Goal: Transaction & Acquisition: Purchase product/service

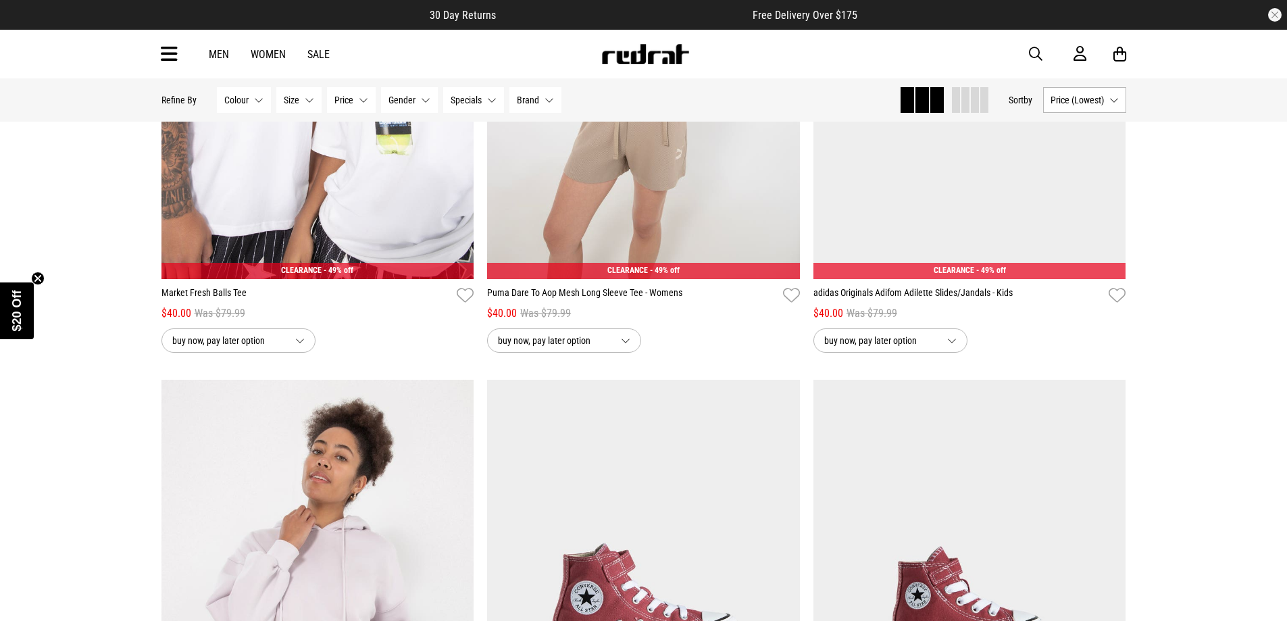
click at [175, 57] on icon at bounding box center [169, 54] width 17 height 22
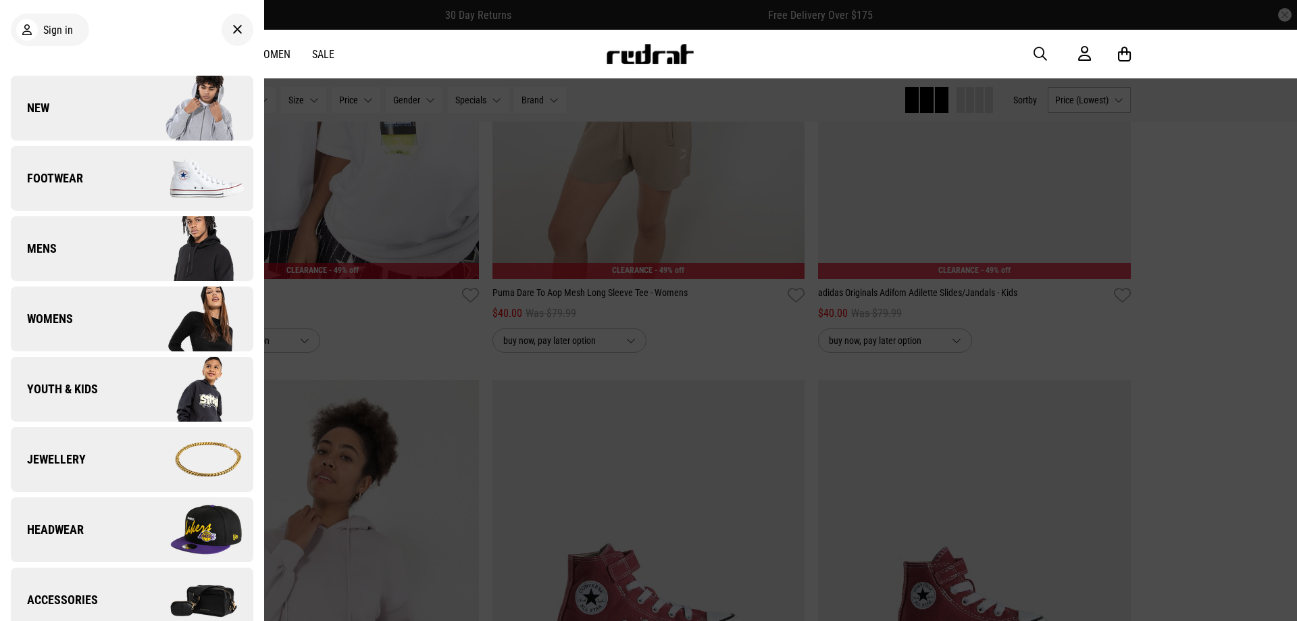
click at [155, 186] on img at bounding box center [192, 179] width 121 height 68
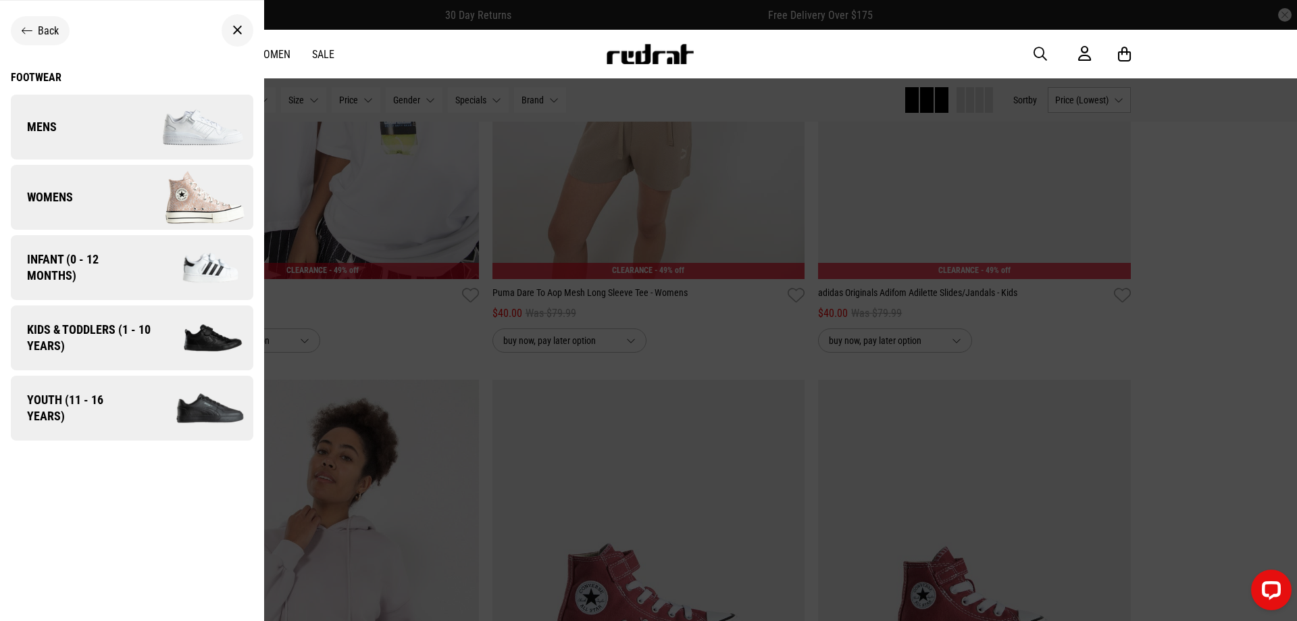
click at [79, 133] on link "Mens" at bounding box center [132, 127] width 243 height 65
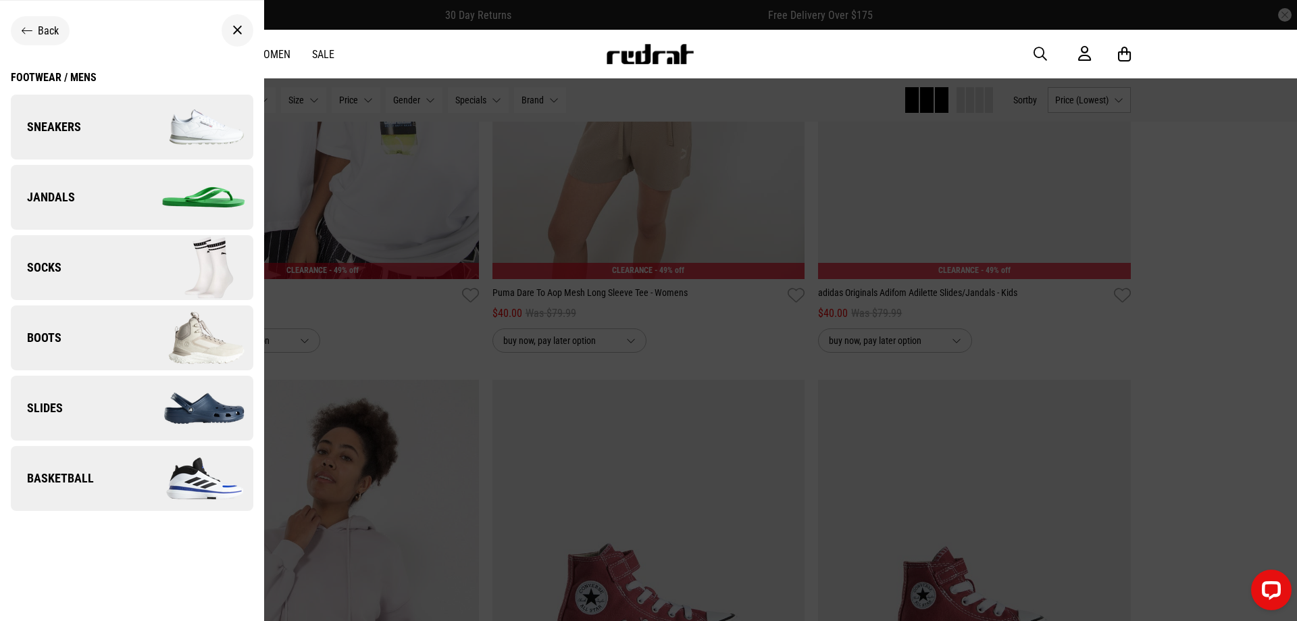
click at [132, 481] on img at bounding box center [192, 479] width 121 height 68
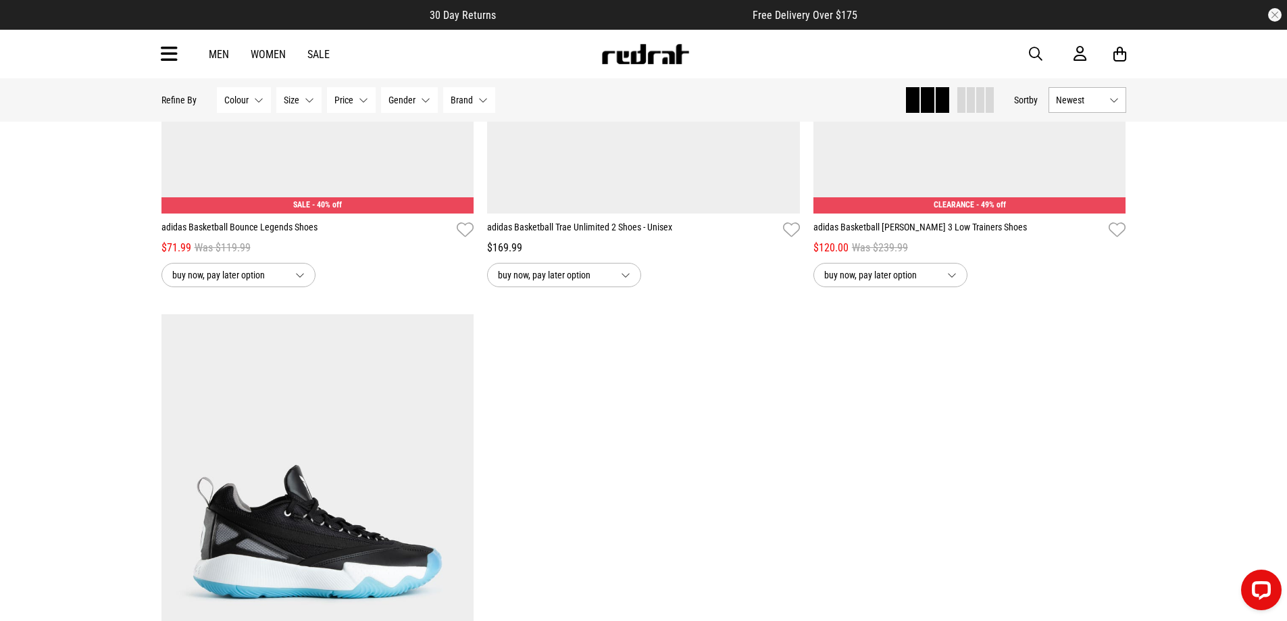
scroll to position [3243, 0]
